Goal: Complete application form

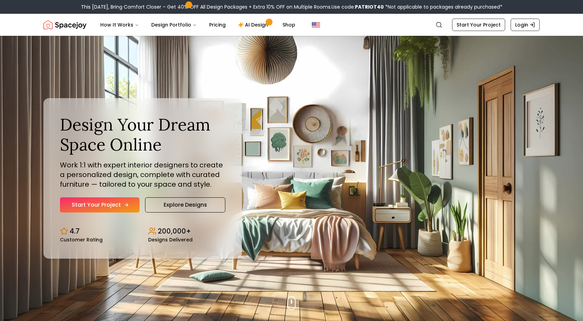
click at [123, 204] on link "Start Your Project" at bounding box center [100, 205] width 80 height 15
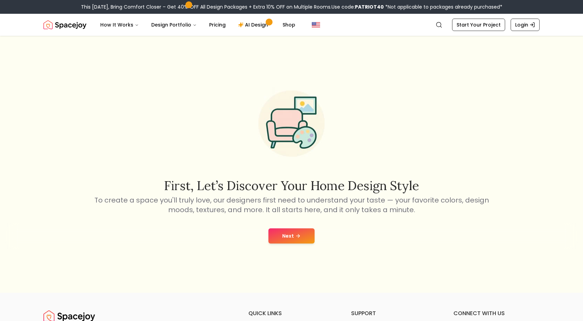
click at [294, 232] on button "Next" at bounding box center [292, 236] width 46 height 15
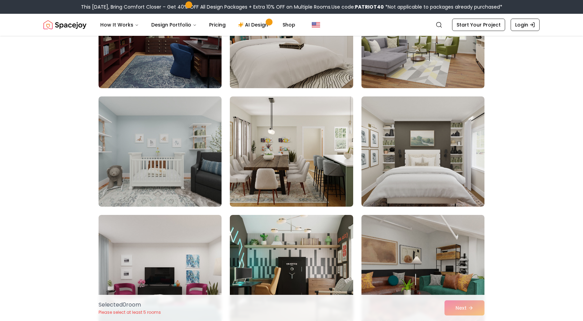
scroll to position [793, 0]
